Goal: Find specific page/section: Find specific page/section

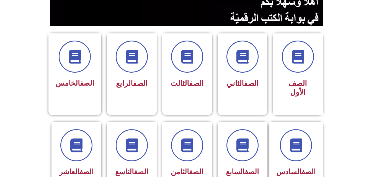
scroll to position [136, 0]
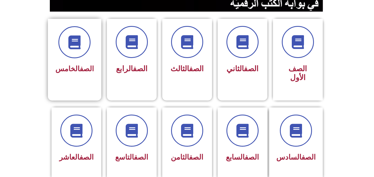
drag, startPoint x: 85, startPoint y: 67, endPoint x: 87, endPoint y: 70, distance: 3.5
click at [87, 70] on link "الصف" at bounding box center [87, 69] width 14 height 8
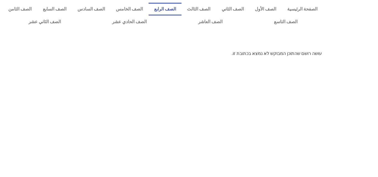
click at [182, 7] on link "الصف الرابع" at bounding box center [165, 9] width 33 height 13
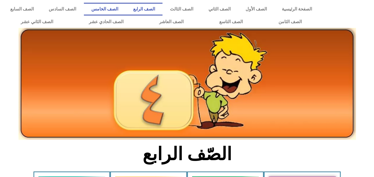
click at [126, 5] on link "الصف الخامس" at bounding box center [105, 9] width 42 height 13
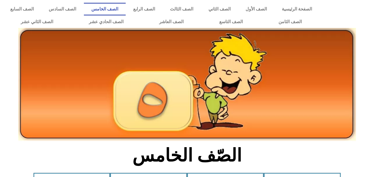
click at [260, 59] on img at bounding box center [187, 85] width 338 height 114
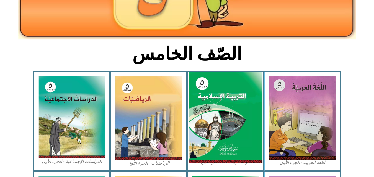
click at [226, 134] on img at bounding box center [226, 118] width 74 height 92
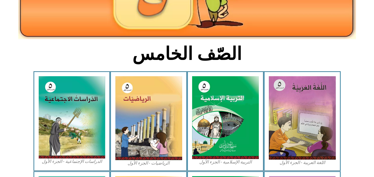
click at [233, 167] on div "التربية الإسلامية - الجزء الأول" at bounding box center [225, 121] width 77 height 100
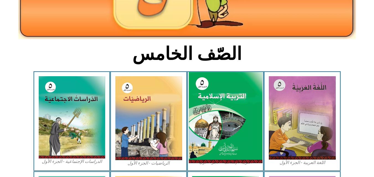
click at [230, 115] on img at bounding box center [226, 118] width 74 height 92
drag, startPoint x: 230, startPoint y: 115, endPoint x: 239, endPoint y: 74, distance: 42.0
click at [239, 74] on img at bounding box center [226, 118] width 74 height 92
